Goal: Obtain resource: Obtain resource

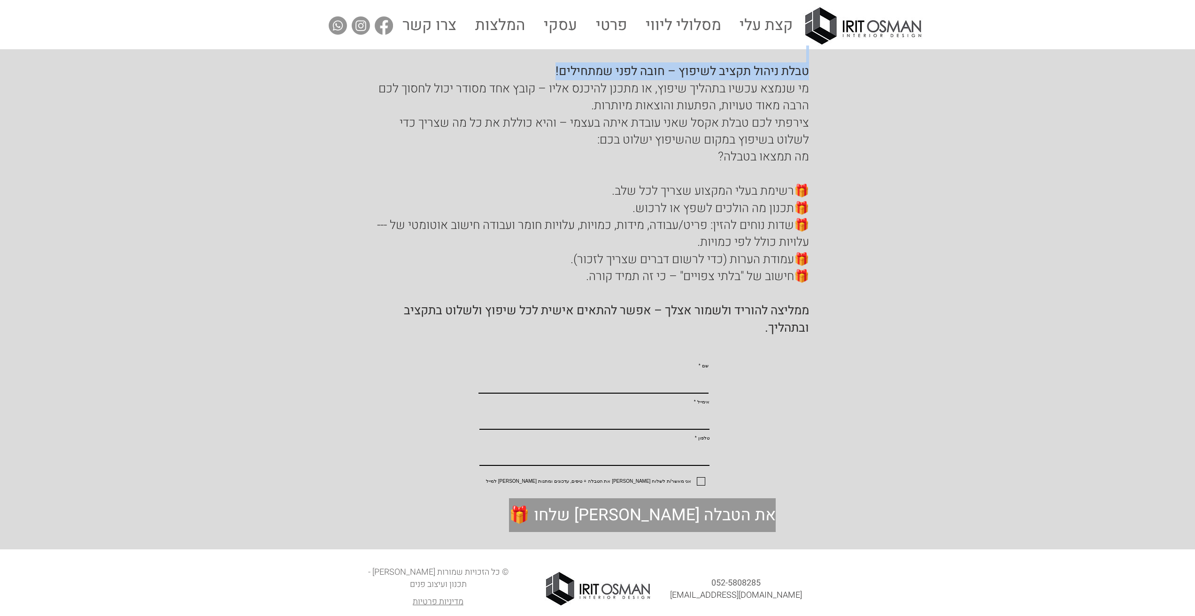
drag, startPoint x: 816, startPoint y: 67, endPoint x: 554, endPoint y: 63, distance: 261.5
click at [554, 63] on section "​​ טבלת ניהול תקציב לשיפוץ – חובה לפני שמתחילים! מי שנמצא עכשיו בתהליך שיפוץ, א…" at bounding box center [597, 202] width 1195 height 307
click at [866, 169] on div "main content" at bounding box center [597, 202] width 1195 height 307
drag, startPoint x: 812, startPoint y: 69, endPoint x: 679, endPoint y: 70, distance: 132.9
click at [679, 70] on section "​​ טבלת ניהול תקציב לשיפוץ – חובה לפני שמתחילים! מי שנמצא עכשיו בתהליך שיפוץ, א…" at bounding box center [597, 202] width 1195 height 307
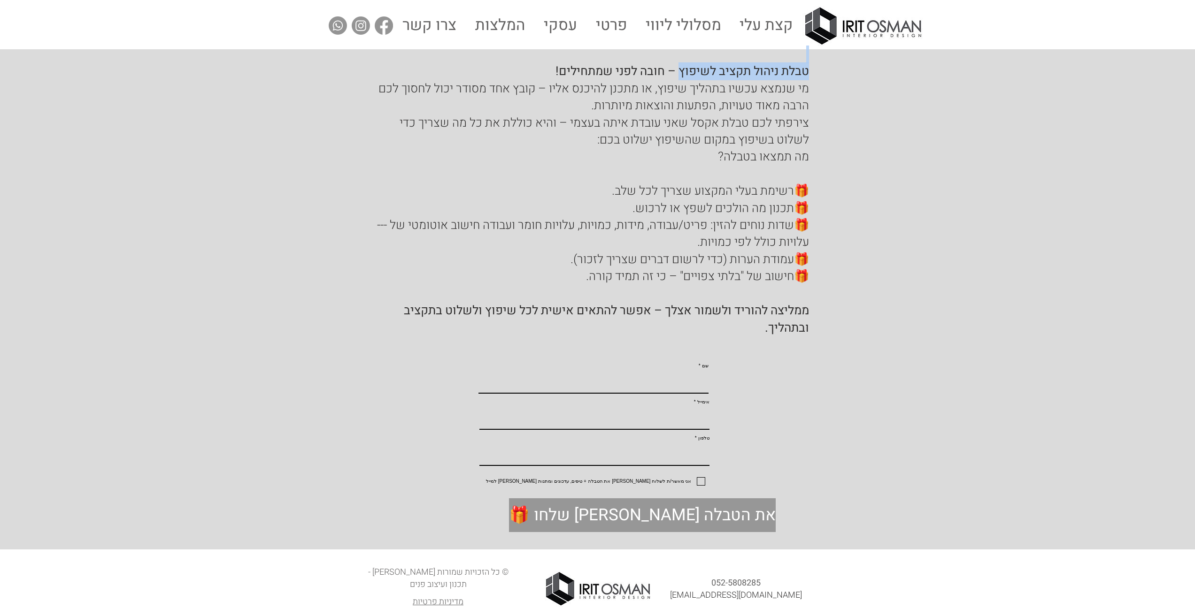
copy section "​​ טבלת ניהול תקציב לשיפוץ"
